Goal: Find specific page/section: Find specific page/section

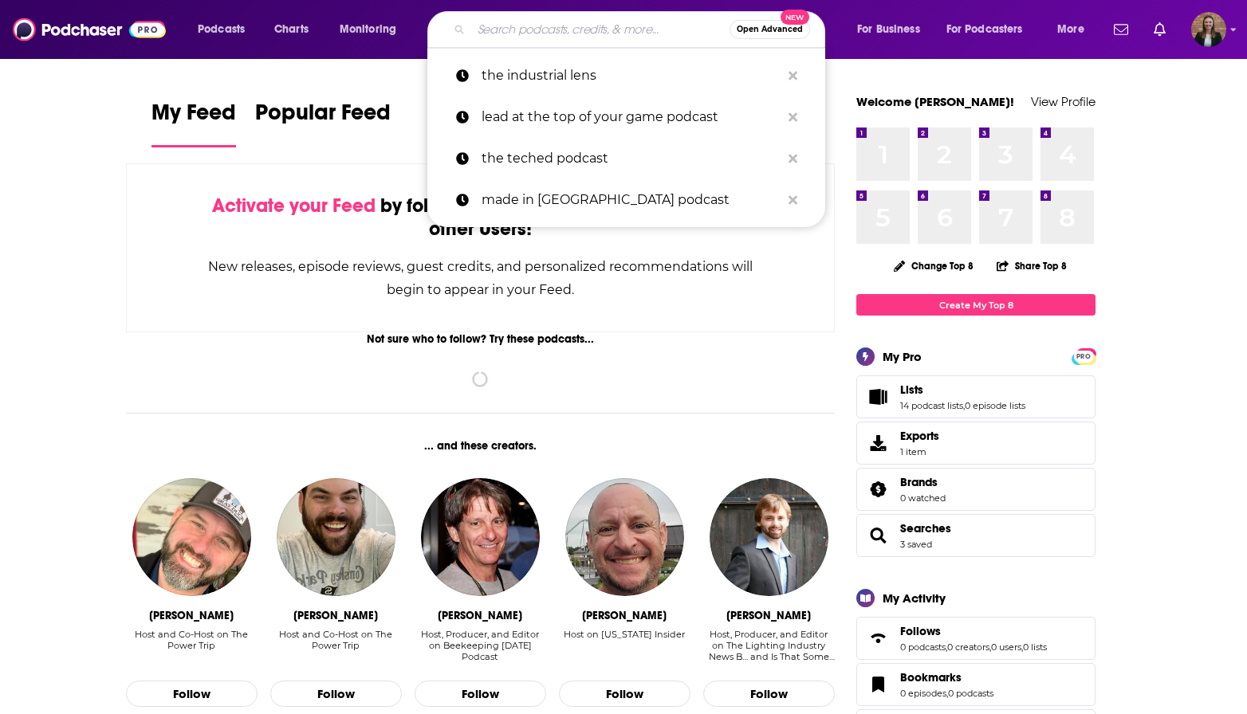
click at [618, 23] on input "Search podcasts, credits, & more..." at bounding box center [600, 30] width 258 height 26
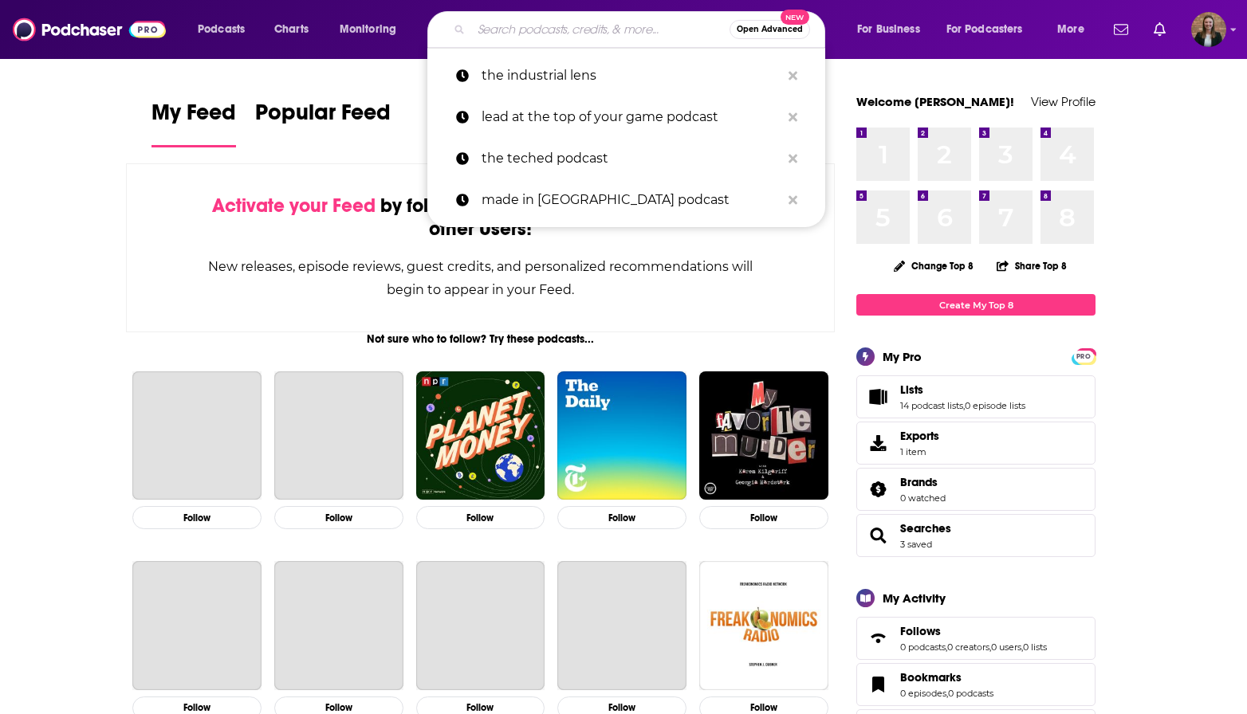
paste input "The Manufacturing Executive"
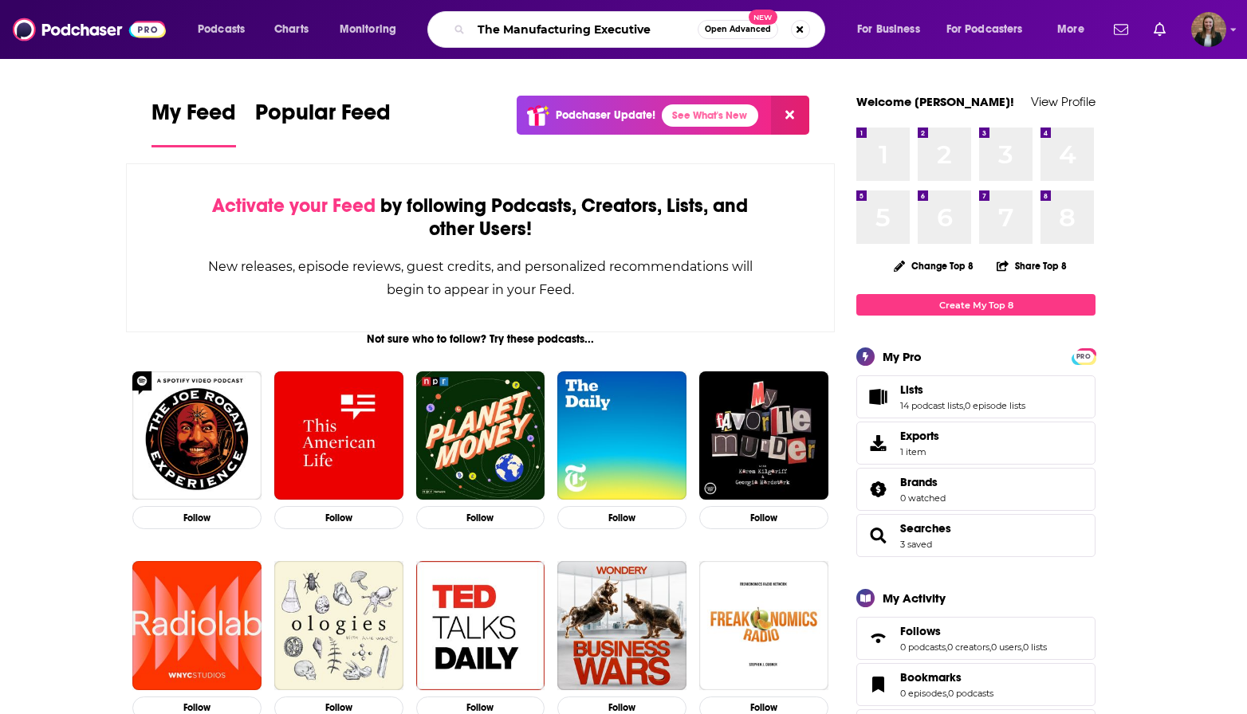
type input "The Manufacturing Executive"
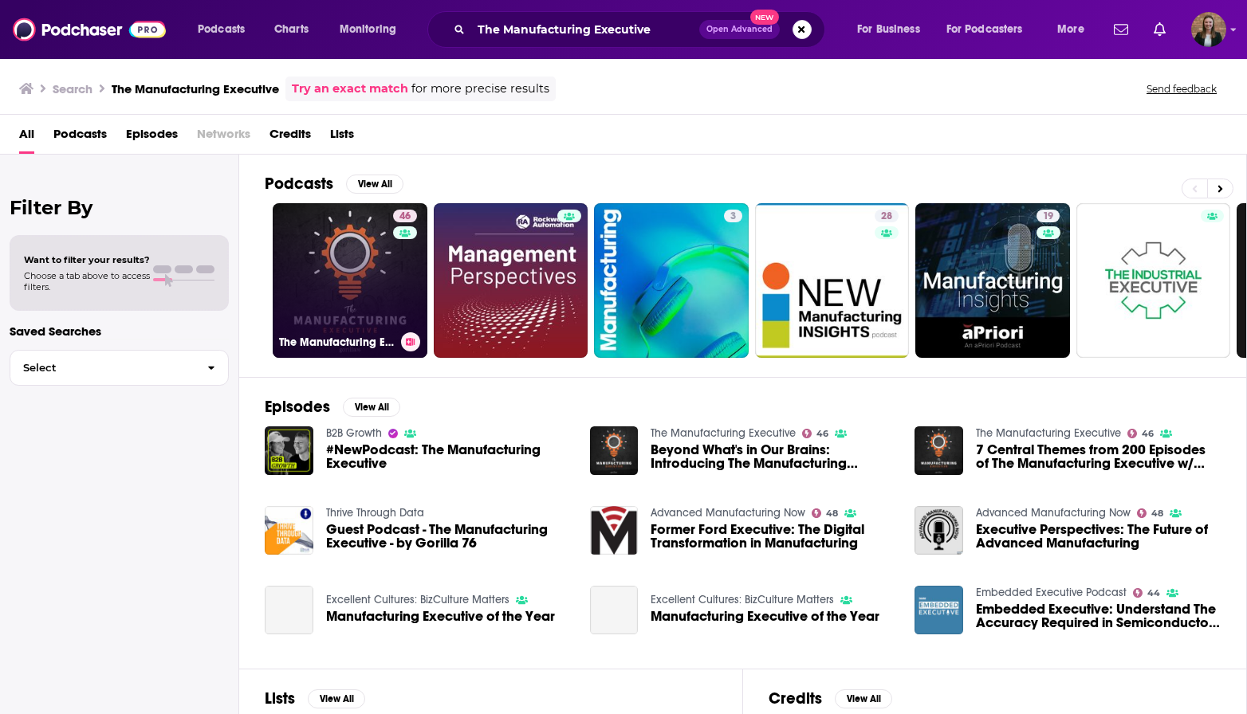
click at [330, 265] on link "46 The Manufacturing Executive" at bounding box center [350, 280] width 155 height 155
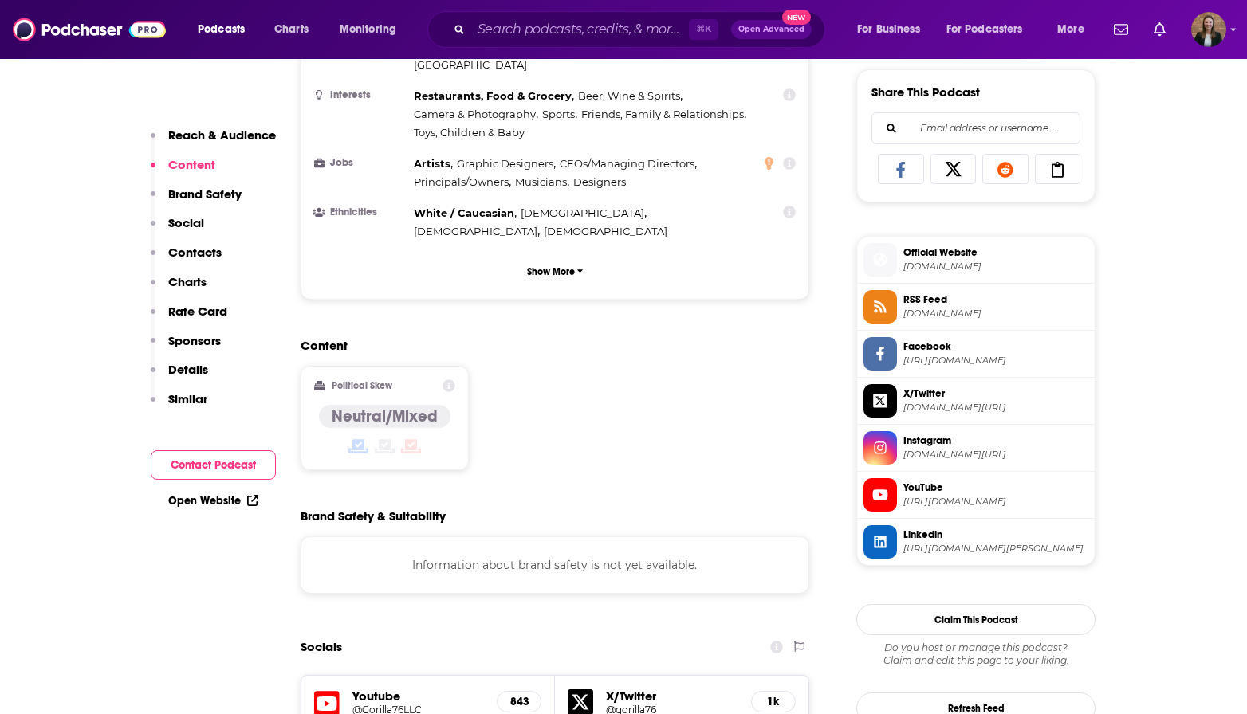
scroll to position [995, 0]
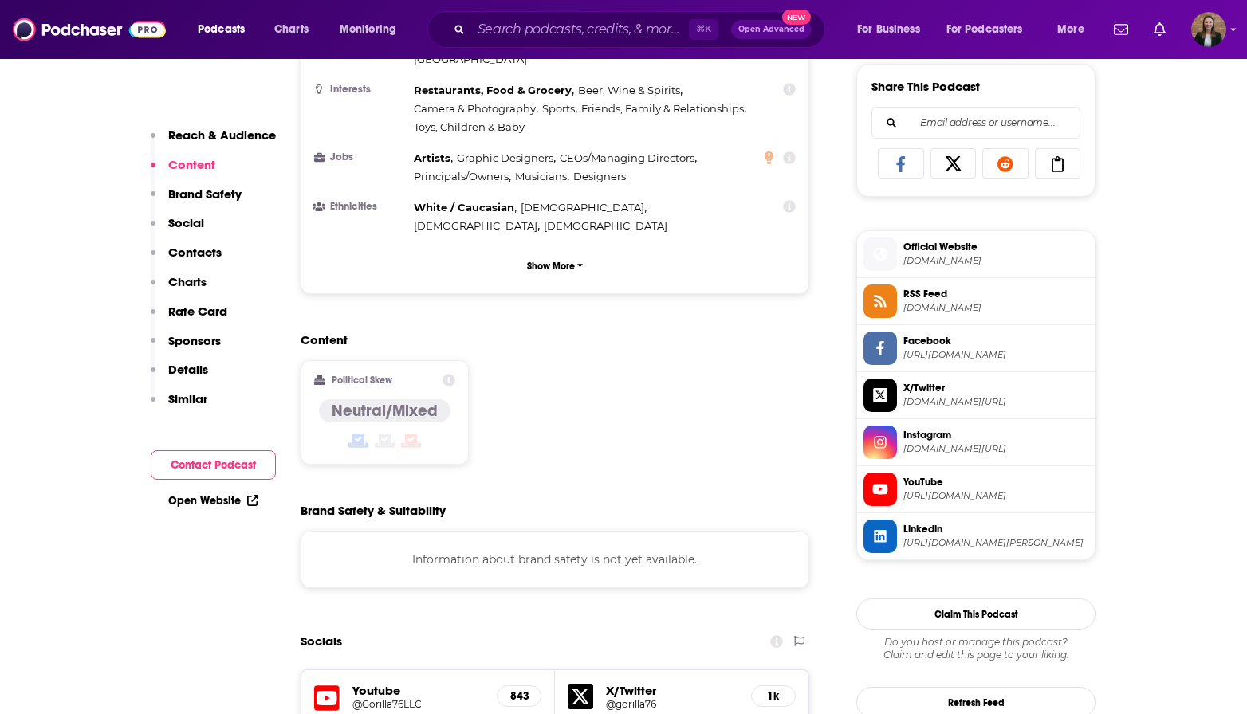
click at [936, 485] on span "YouTube" at bounding box center [995, 482] width 185 height 14
